Goal: Information Seeking & Learning: Learn about a topic

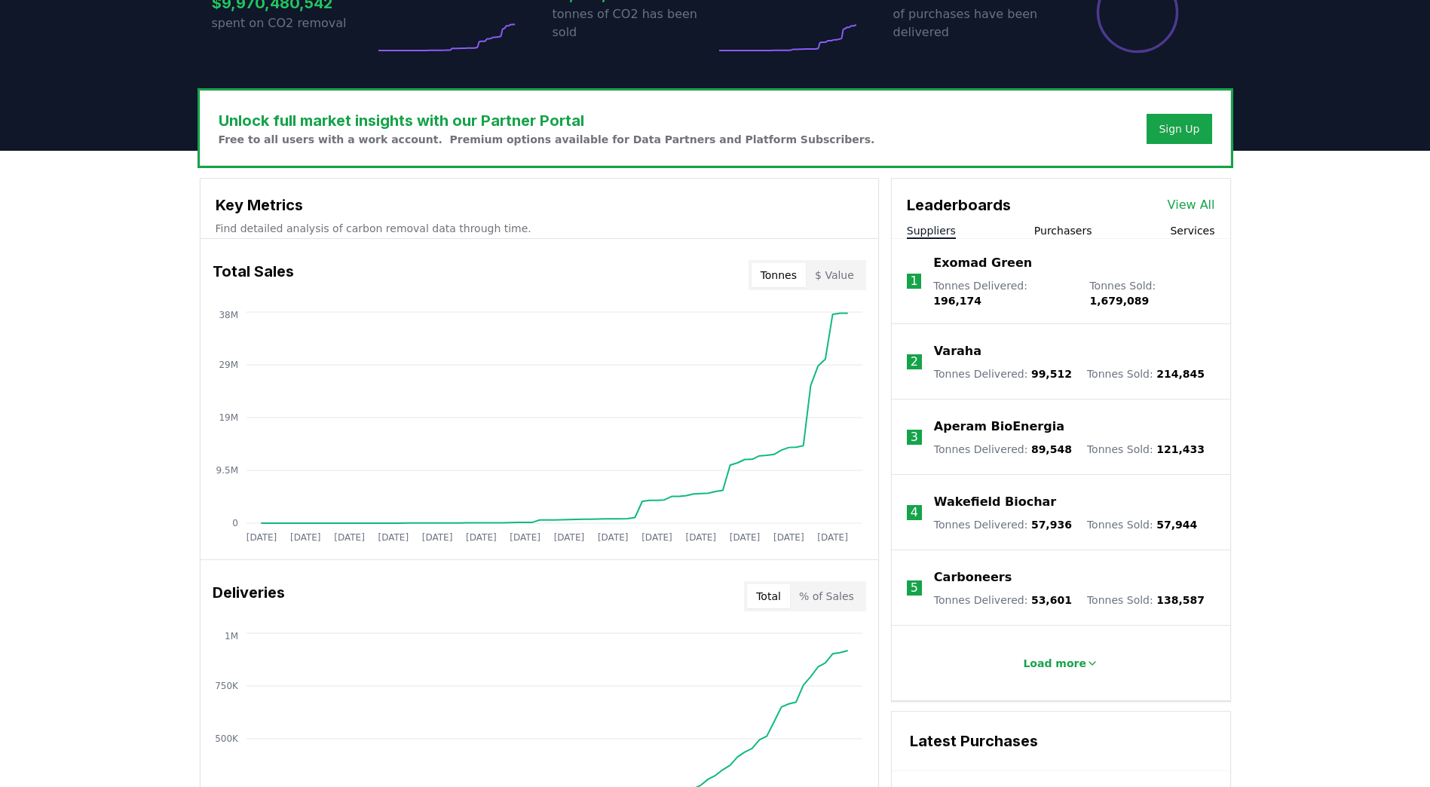
scroll to position [377, 0]
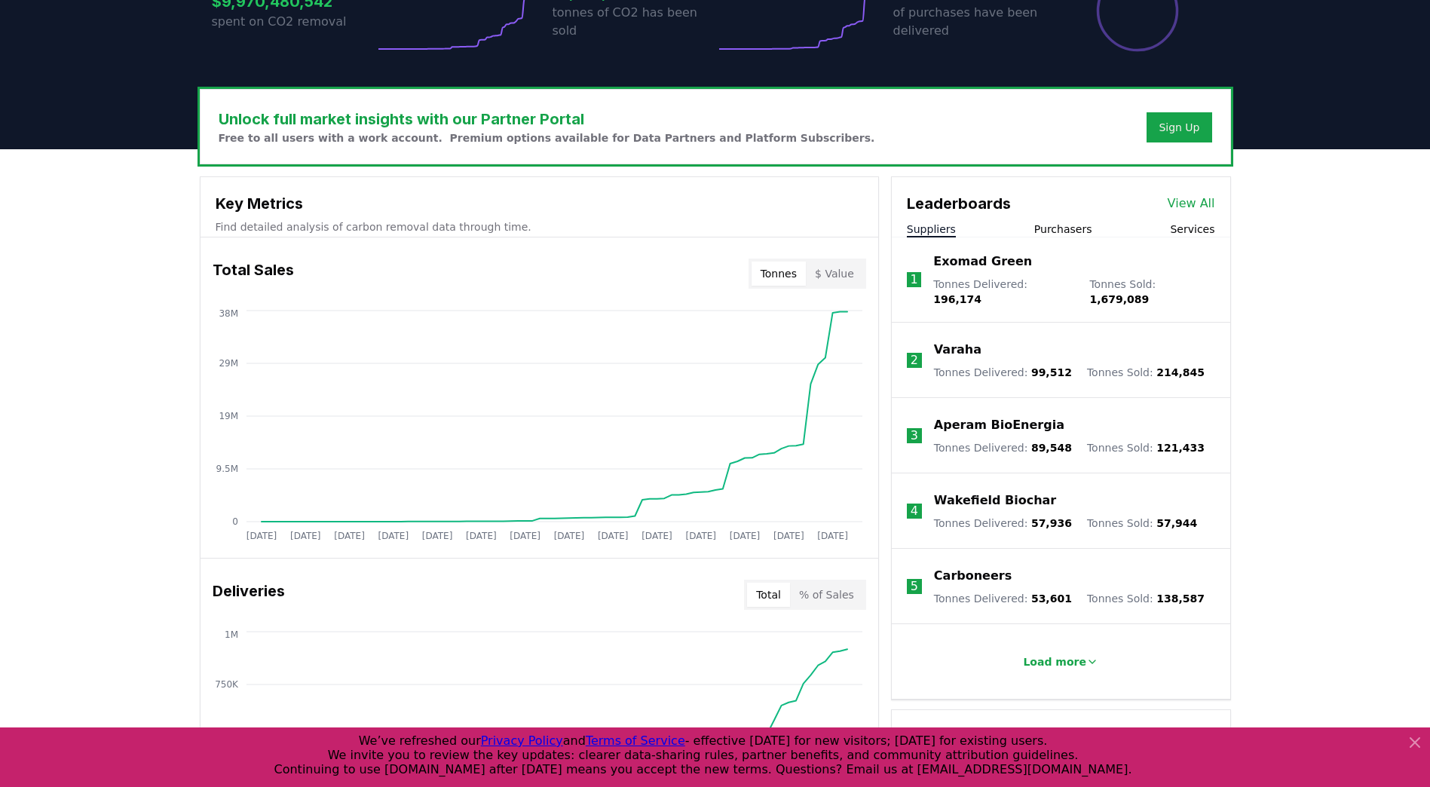
click at [961, 267] on p "Exomad Green" at bounding box center [982, 262] width 99 height 18
click at [967, 263] on p "Exomad Green" at bounding box center [982, 262] width 99 height 18
click at [966, 271] on p "Exomad Green" at bounding box center [982, 262] width 99 height 18
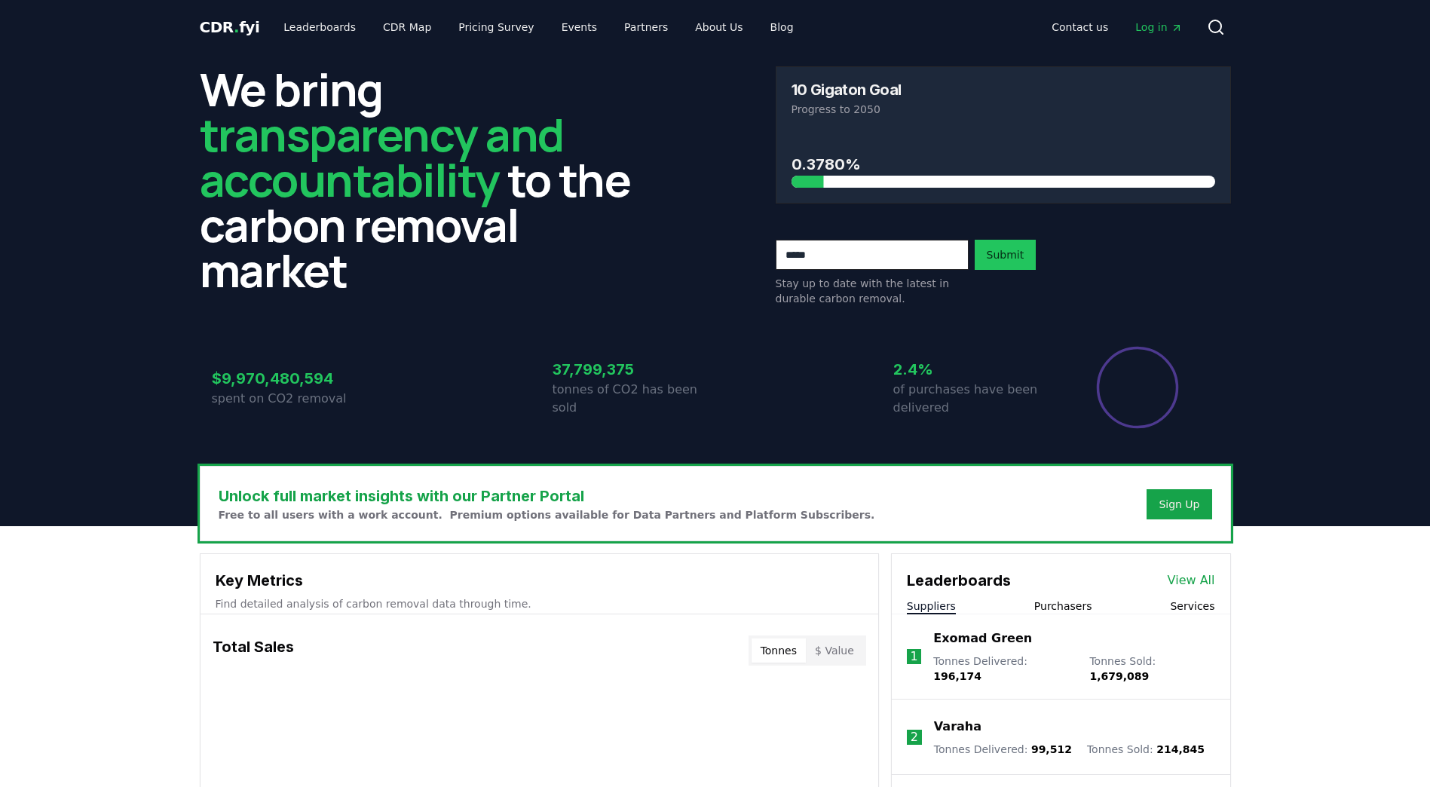
scroll to position [377, 0]
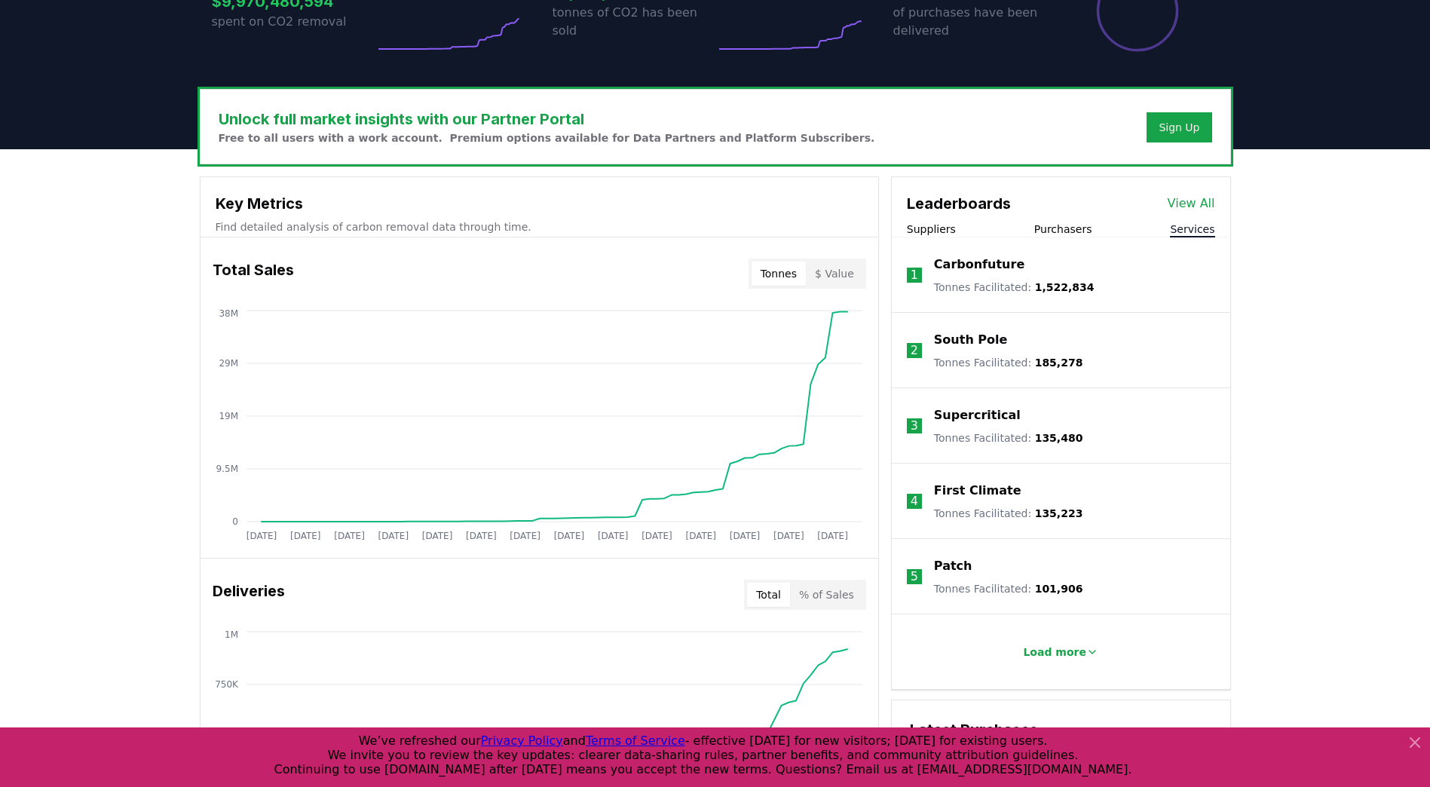
click at [1192, 231] on button "Services" at bounding box center [1192, 229] width 44 height 15
click at [979, 268] on p "Carbonfuture" at bounding box center [979, 265] width 90 height 18
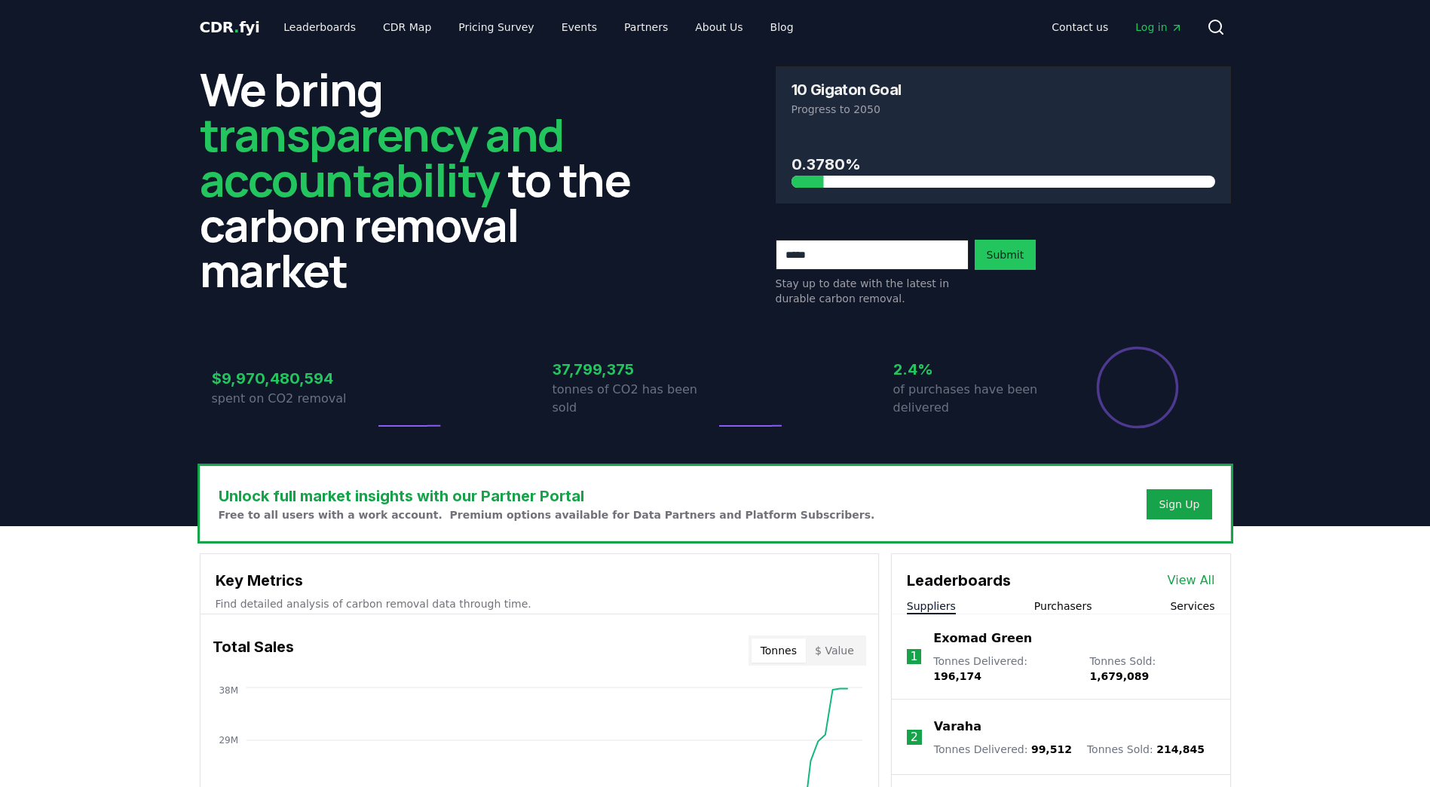
scroll to position [377, 0]
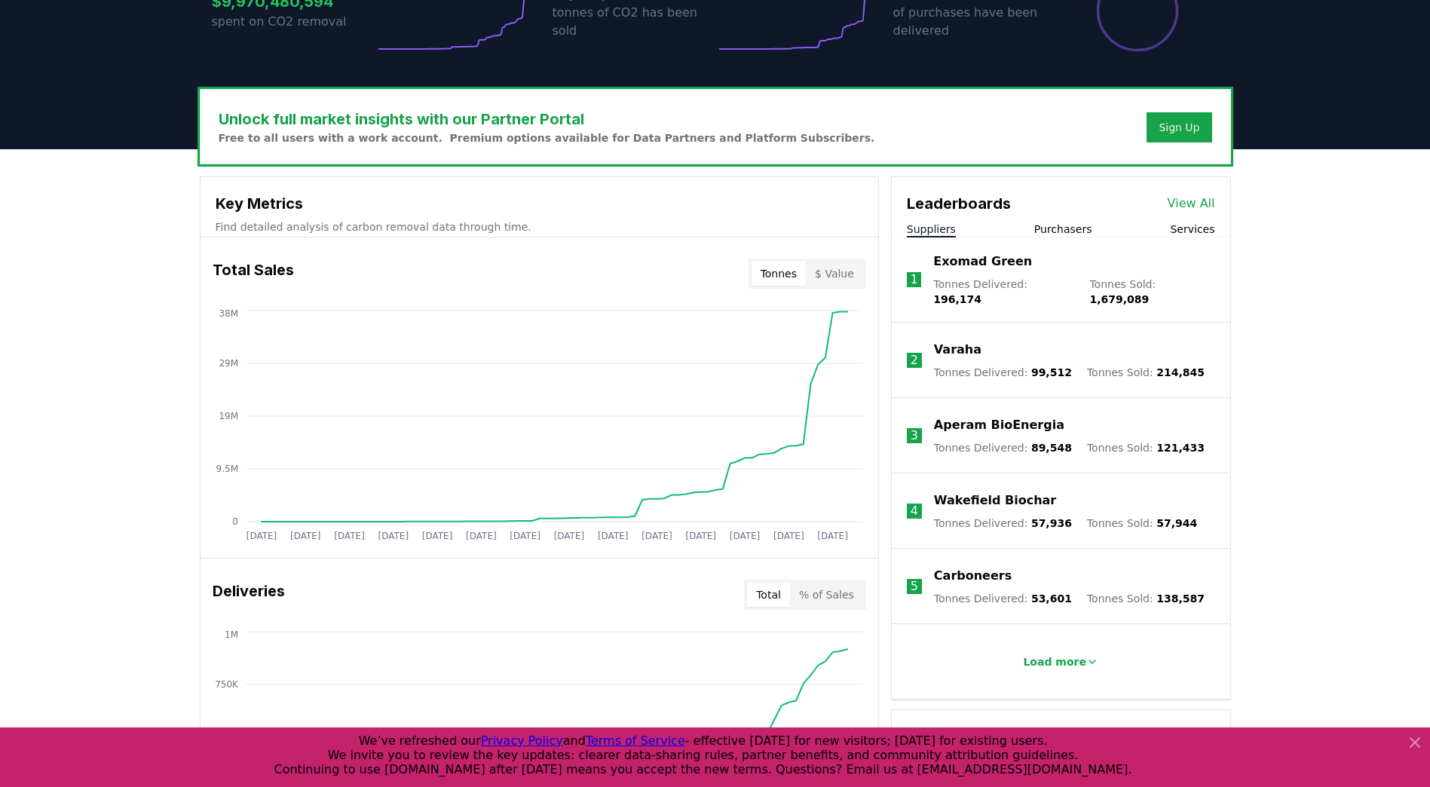
click at [1184, 231] on button "Services" at bounding box center [1192, 229] width 44 height 15
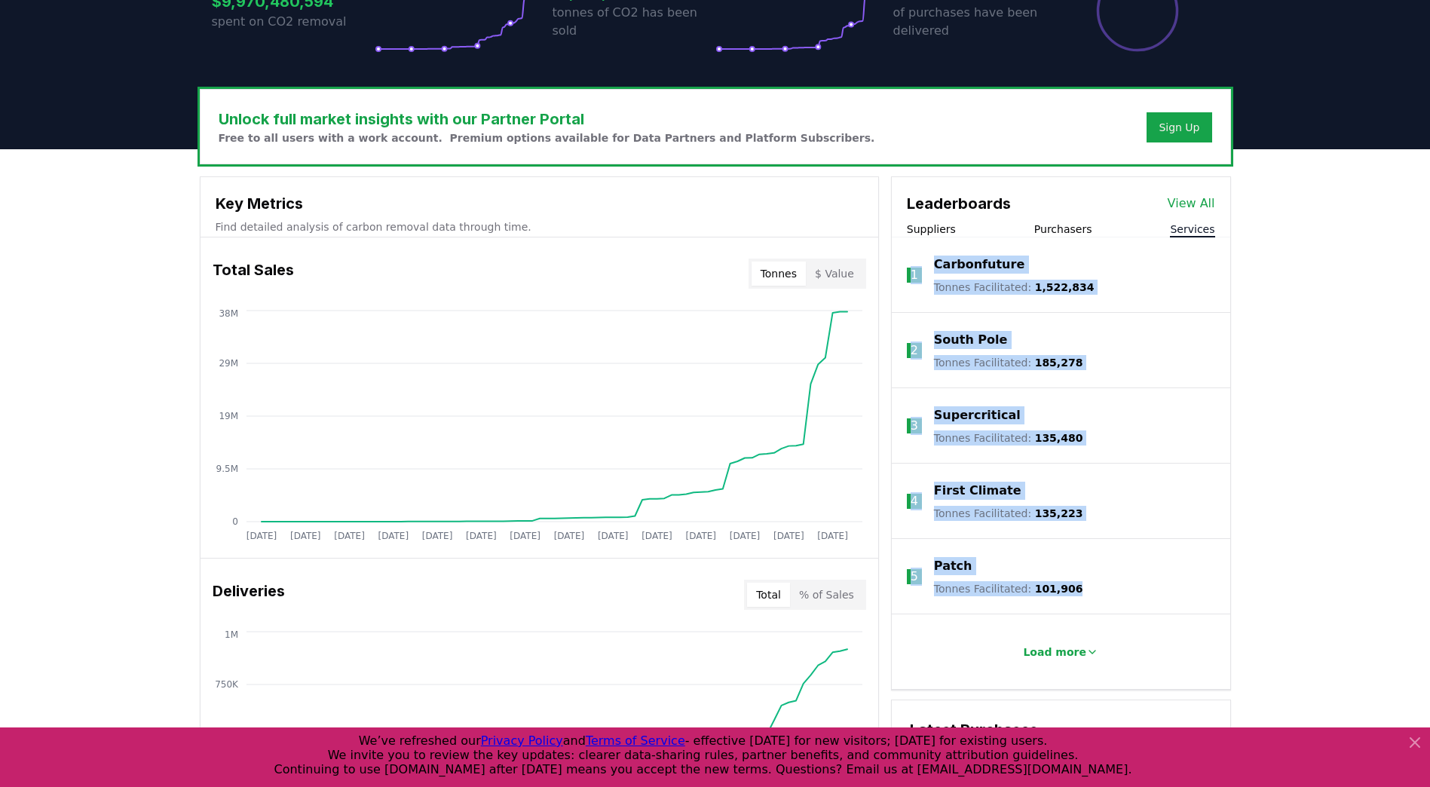
drag, startPoint x: 1105, startPoint y: 596, endPoint x: 911, endPoint y: 269, distance: 380.3
click at [911, 269] on ol "1 Carbonfuture Tonnes Facilitated : 1,522,834 2 South Pole Tonnes Facilitated :…" at bounding box center [1061, 463] width 339 height 452
copy ol "1 Carbonfuture Tonnes Facilitated : 1,522,834 2 South Pole Tonnes Facilitated :…"
click at [972, 412] on p "Supercritical" at bounding box center [977, 415] width 87 height 18
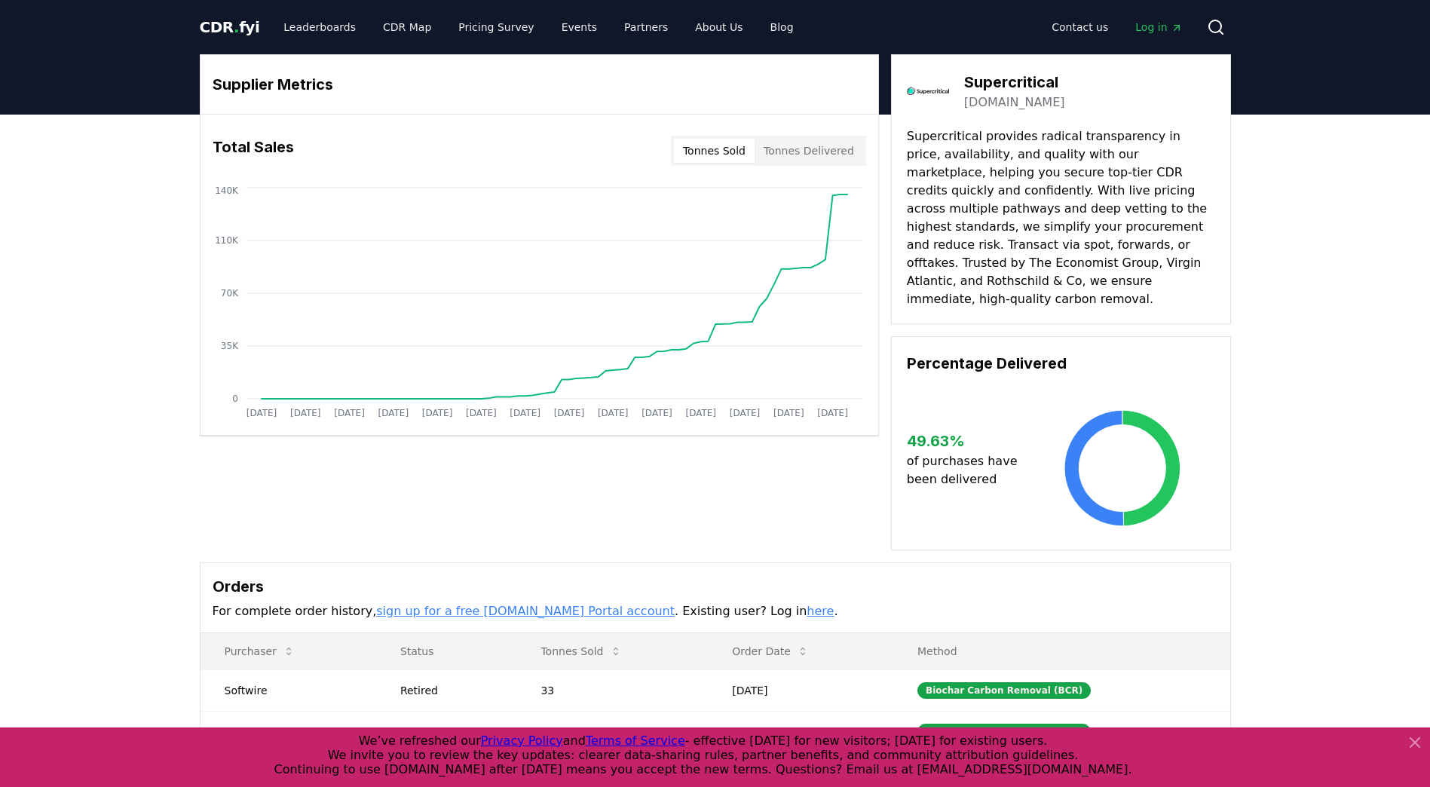
click at [1011, 106] on link "gosupercritical.com" at bounding box center [1014, 102] width 101 height 18
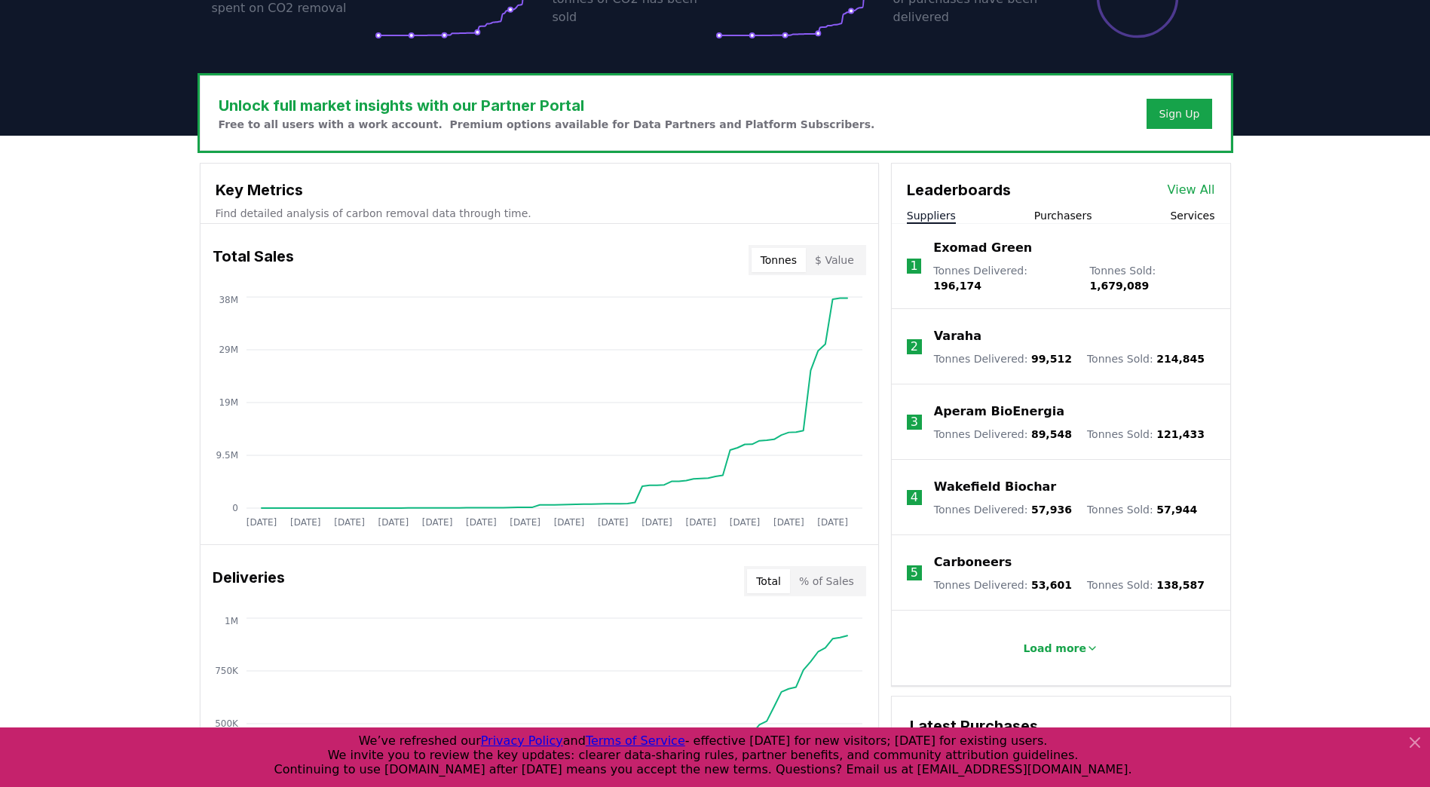
scroll to position [226, 0]
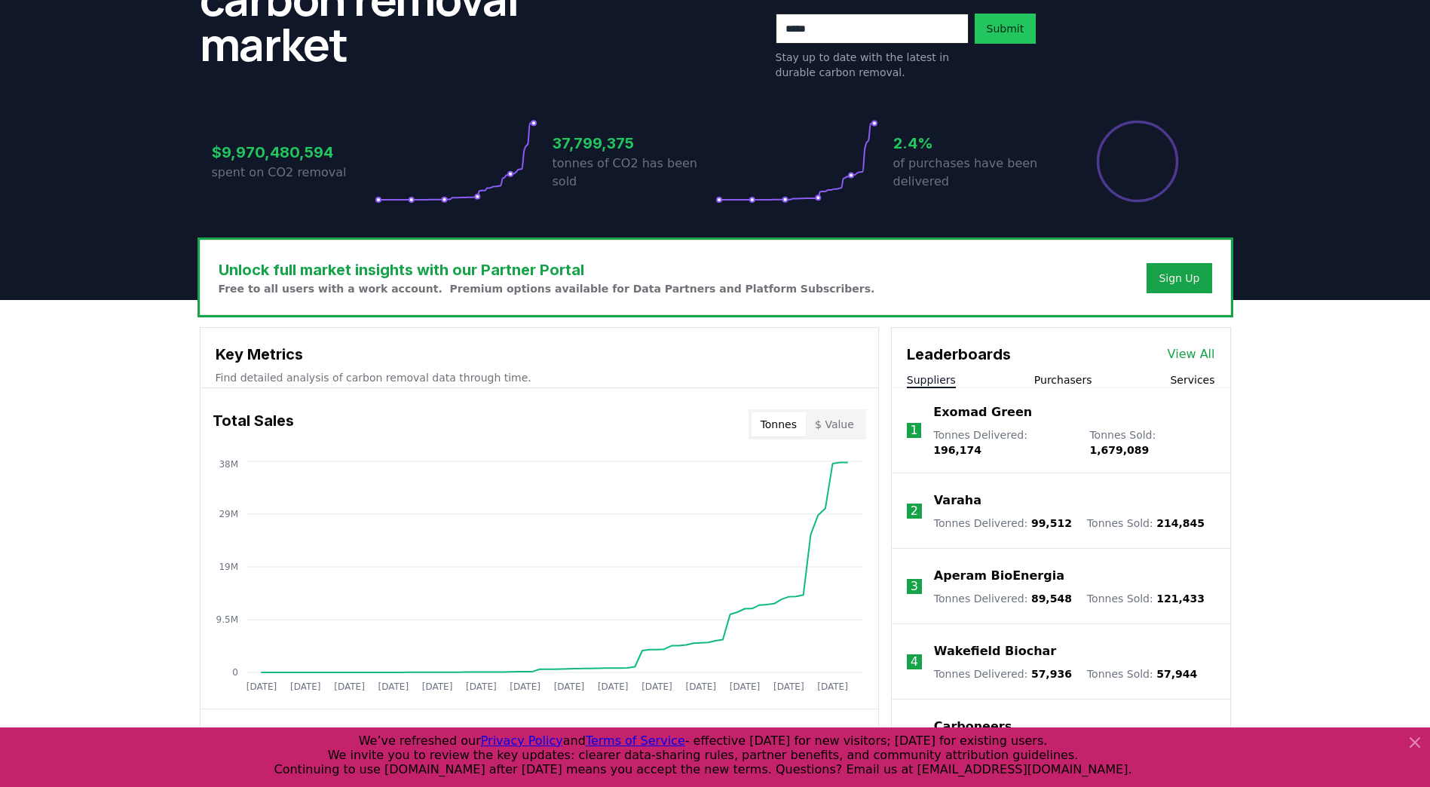
click at [1196, 383] on button "Services" at bounding box center [1192, 379] width 44 height 15
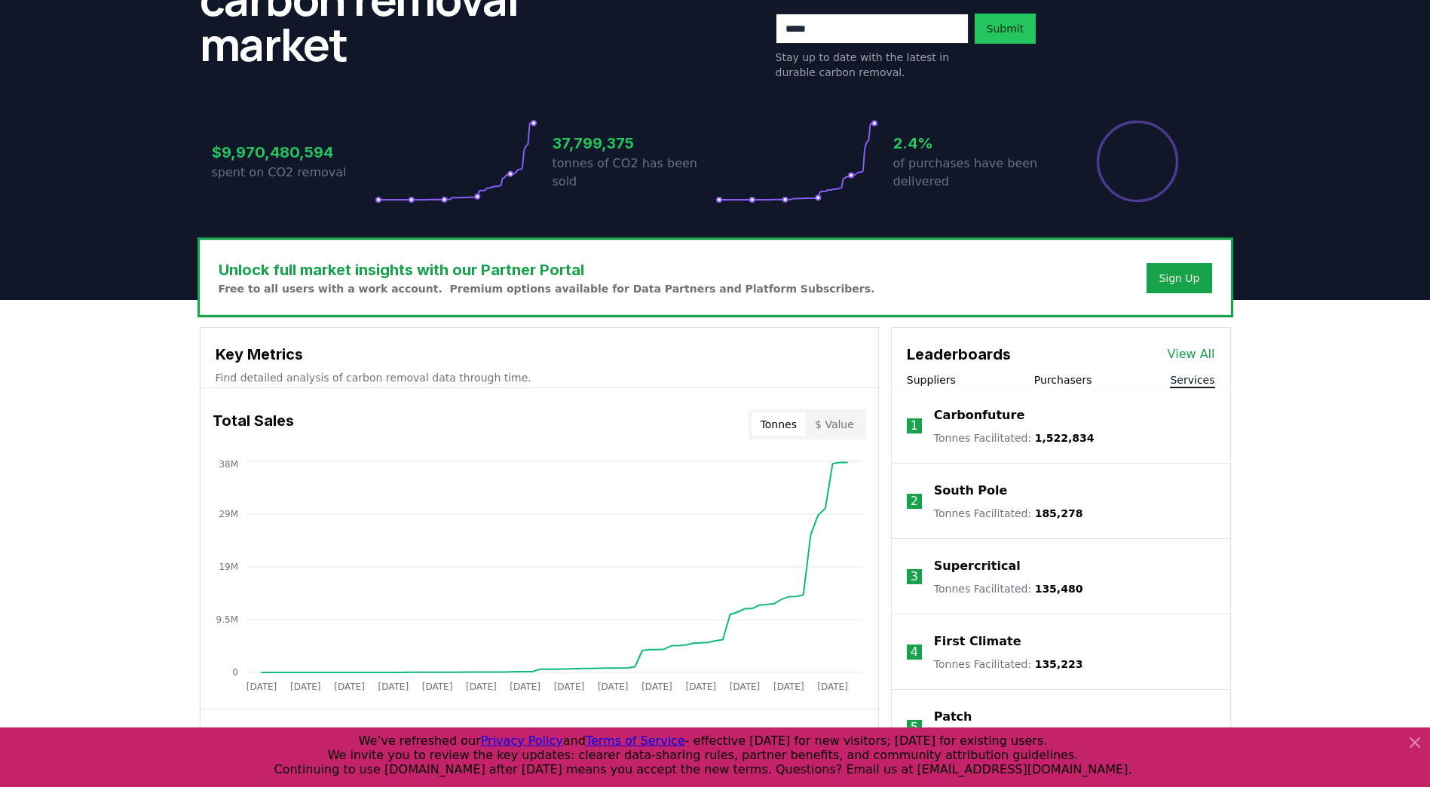
scroll to position [302, 0]
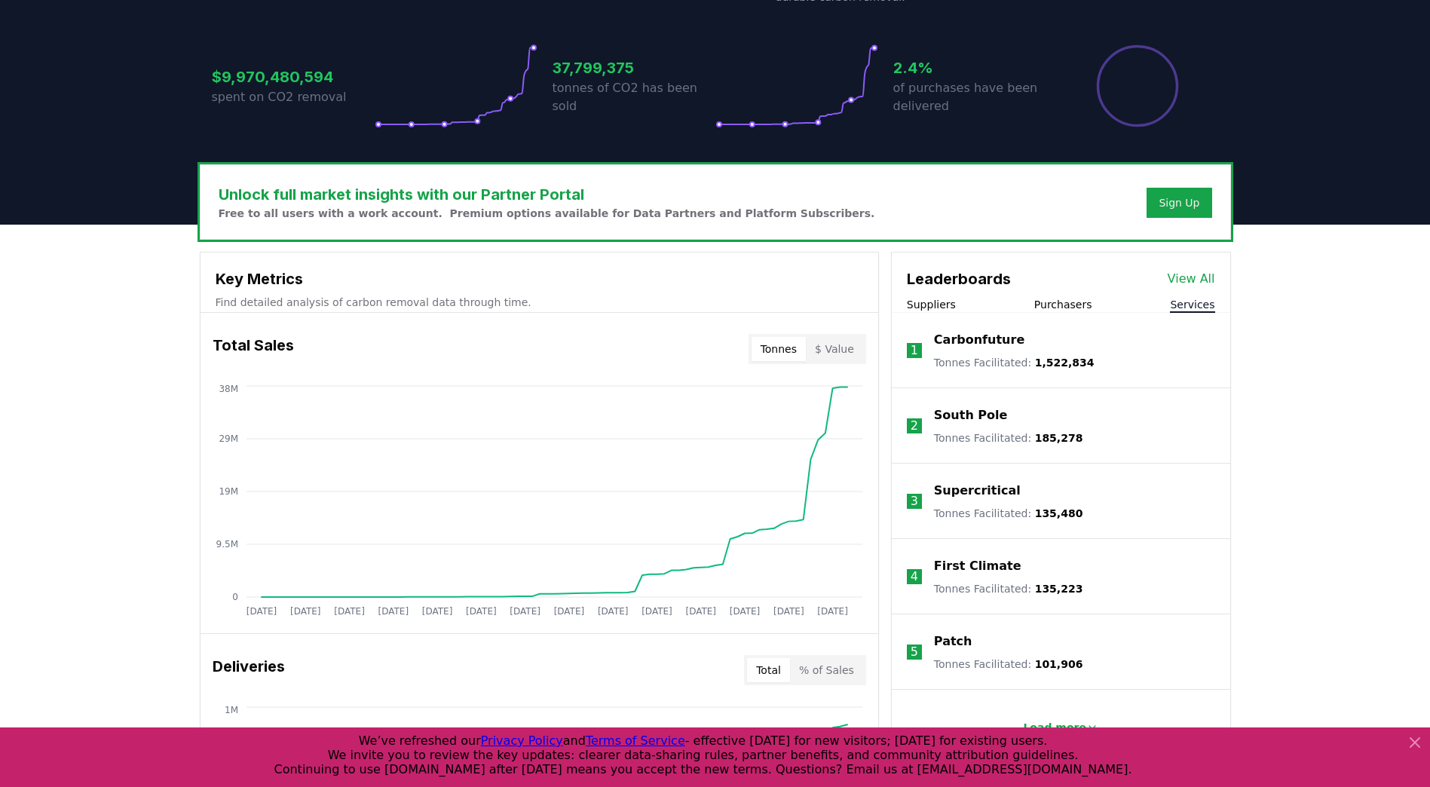
click at [976, 564] on p "First Climate" at bounding box center [977, 566] width 87 height 18
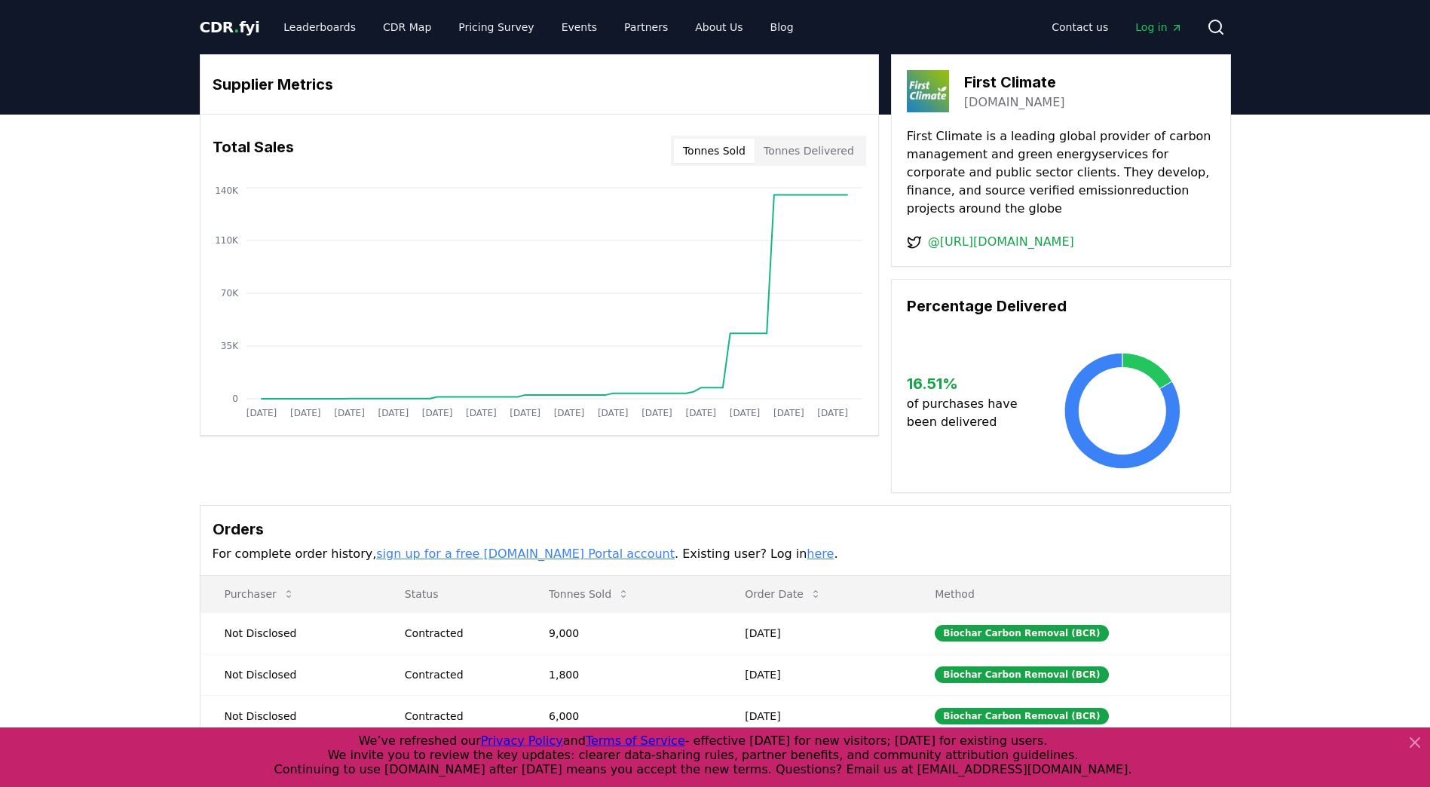
click at [1007, 100] on link "[DOMAIN_NAME]" at bounding box center [1014, 102] width 101 height 18
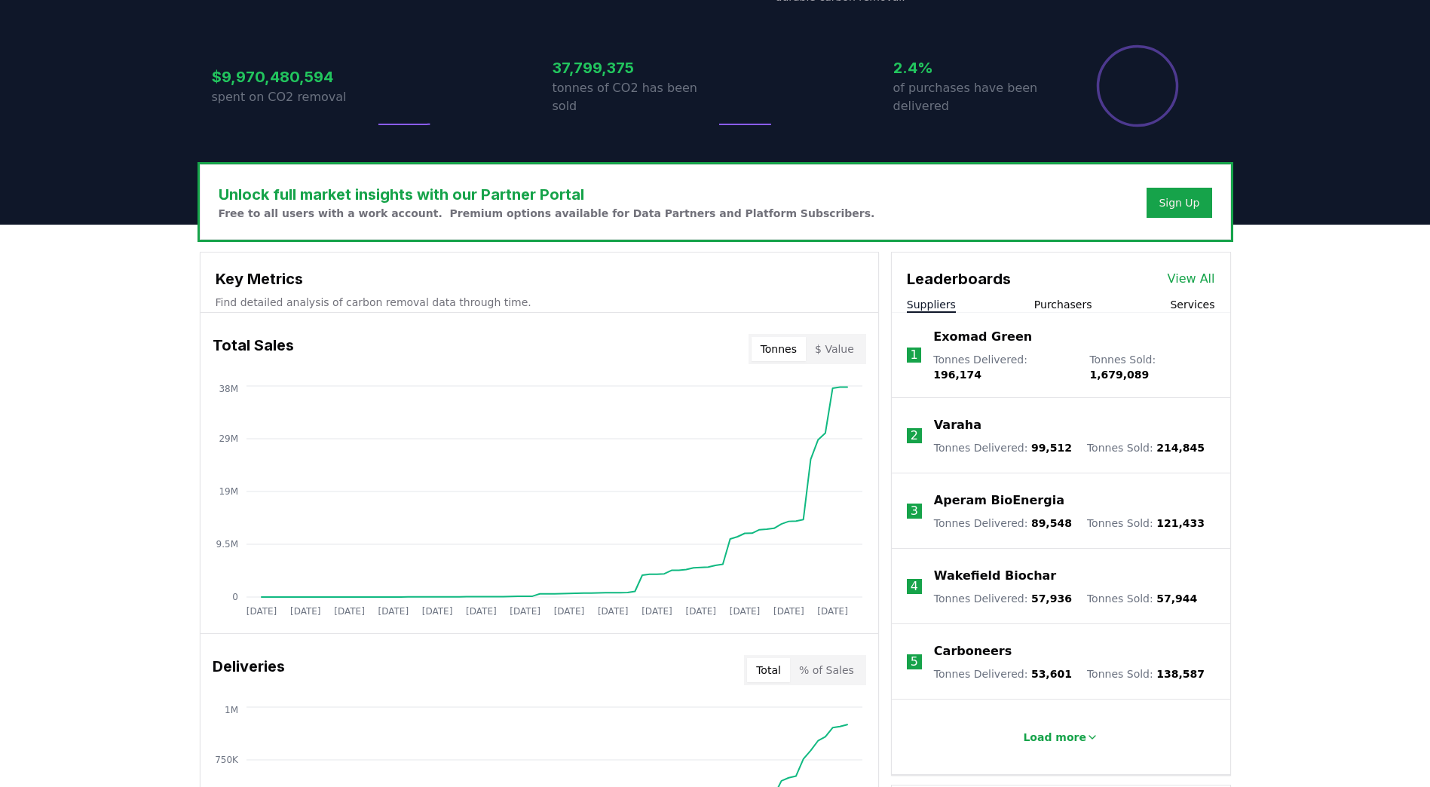
scroll to position [302, 0]
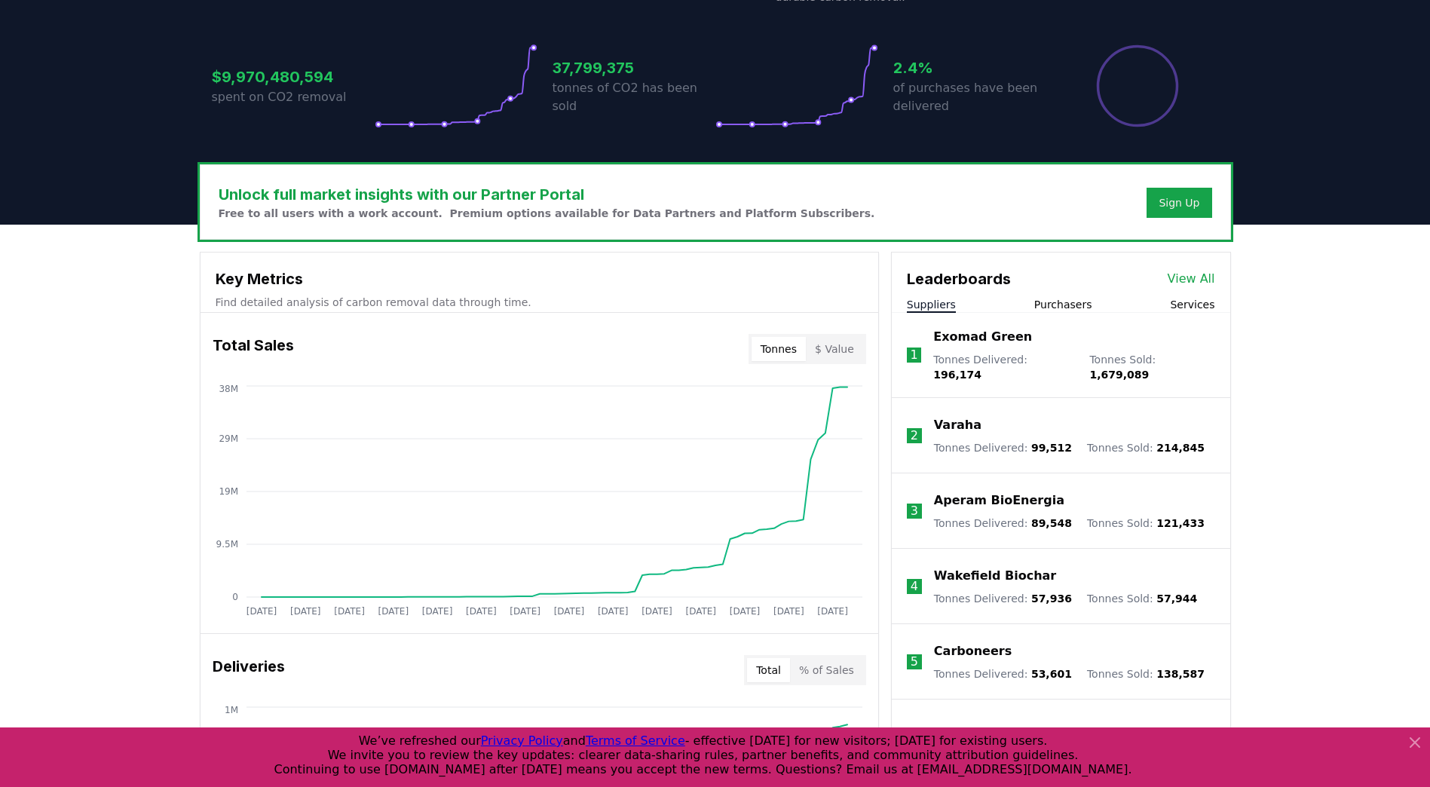
click at [1196, 305] on button "Services" at bounding box center [1192, 304] width 44 height 15
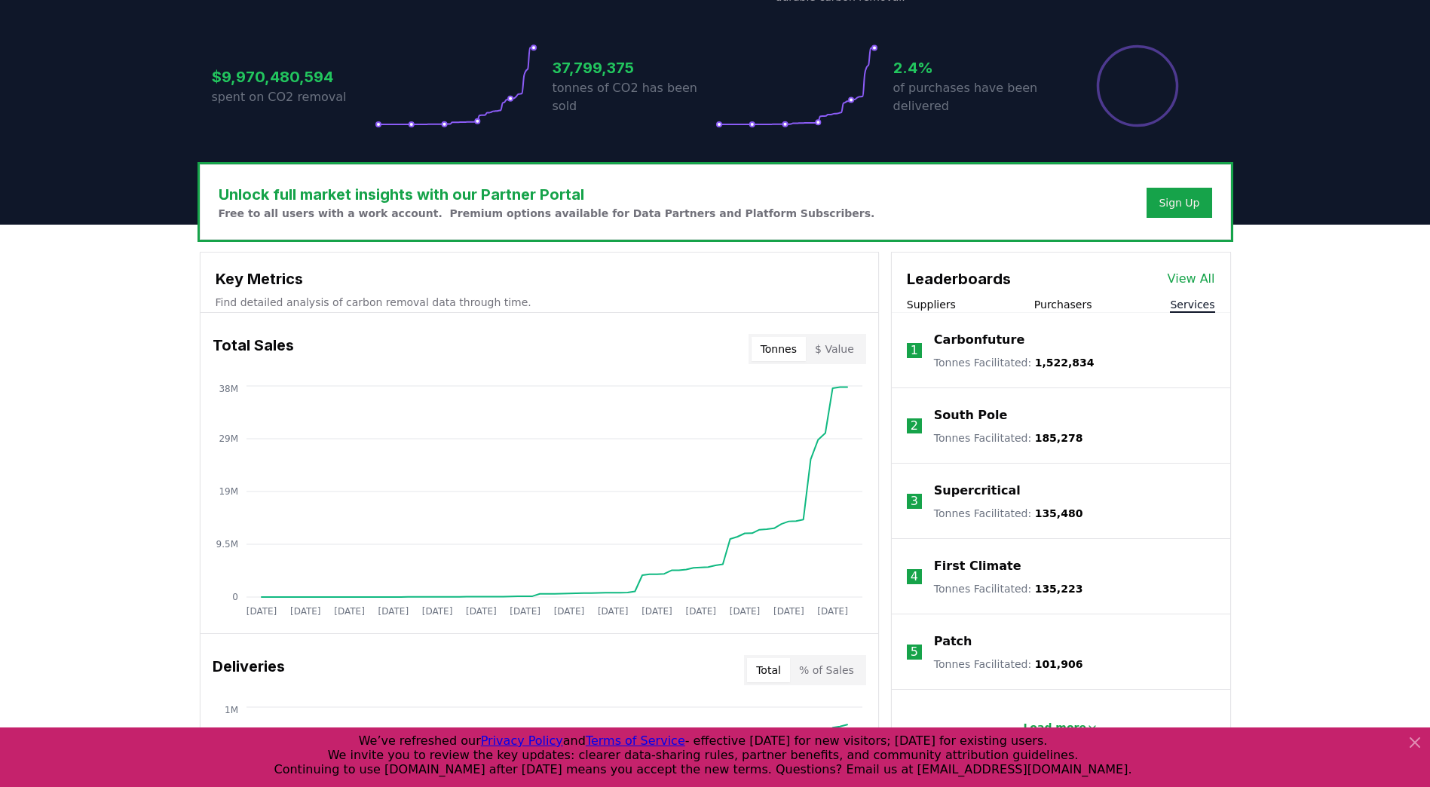
click at [954, 642] on p "Patch" at bounding box center [953, 642] width 38 height 18
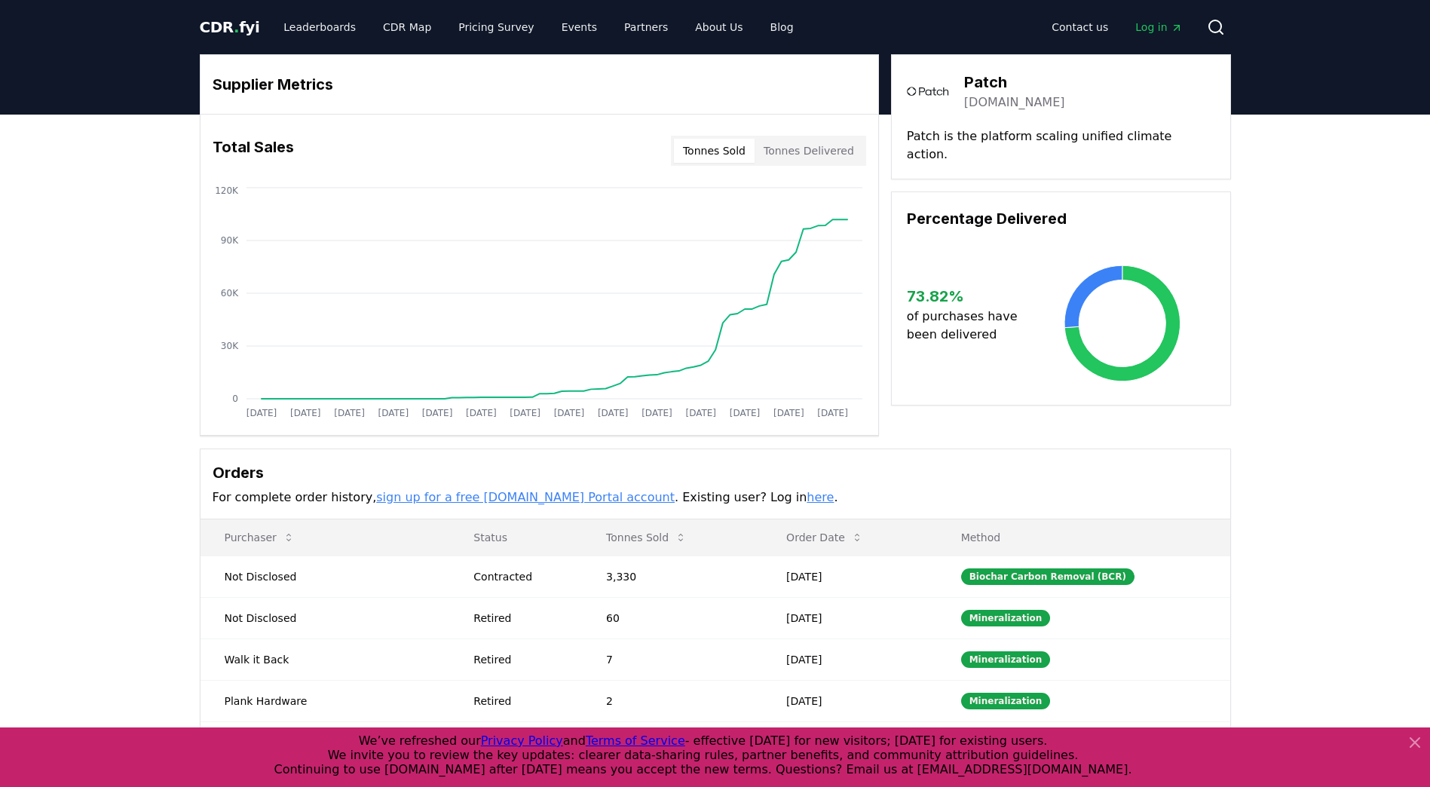
click at [980, 77] on h3 "Patch" at bounding box center [1014, 82] width 101 height 23
click at [973, 99] on link "patch.io" at bounding box center [1014, 102] width 101 height 18
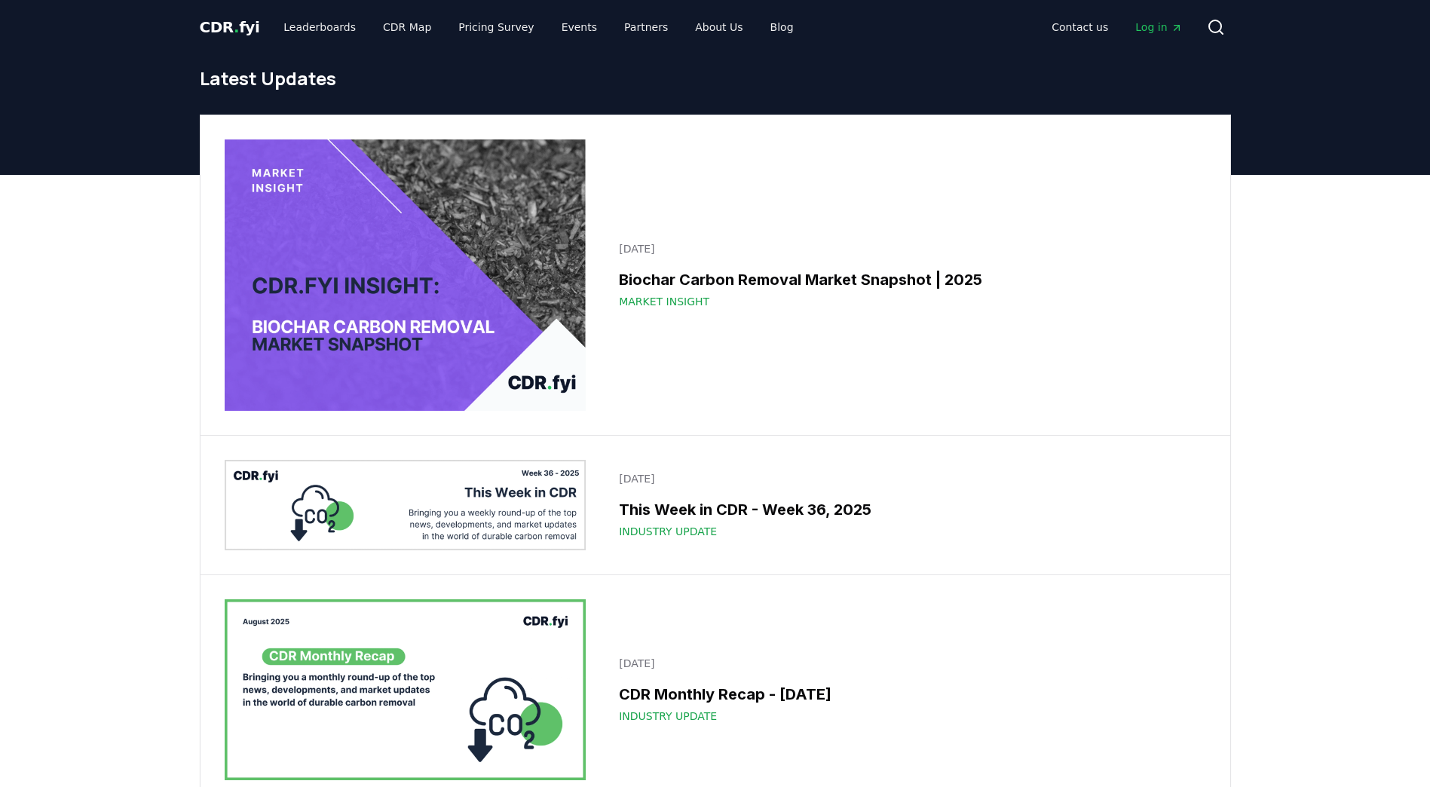
scroll to position [2563, 0]
